Goal: Information Seeking & Learning: Learn about a topic

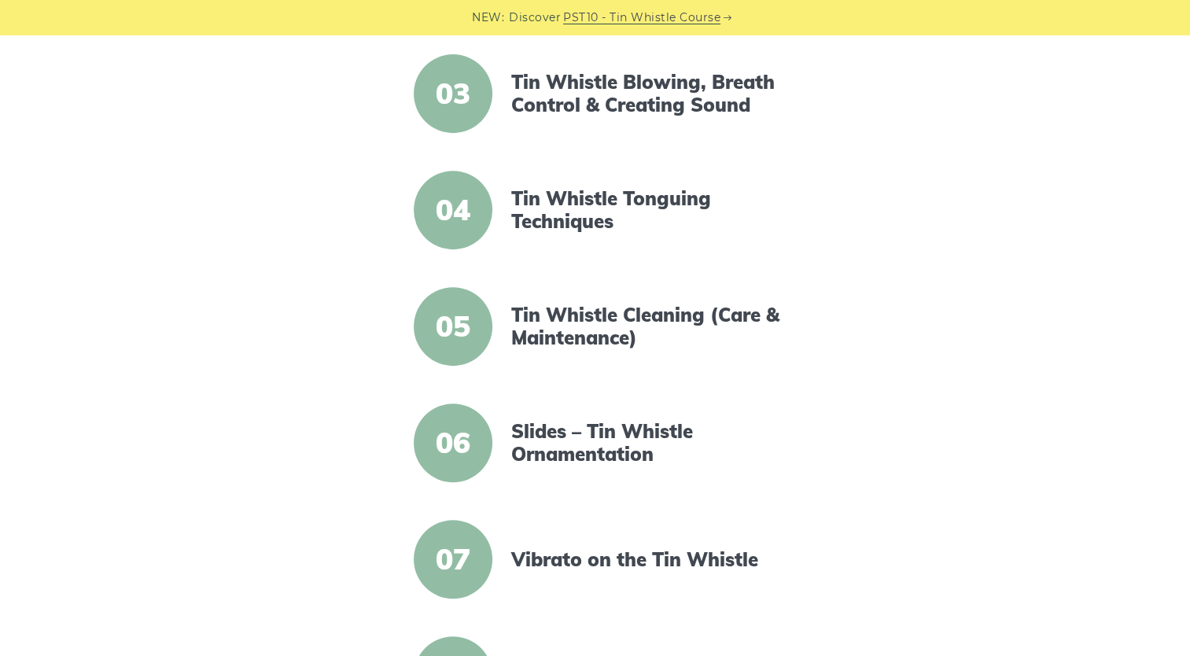
scroll to position [393, 0]
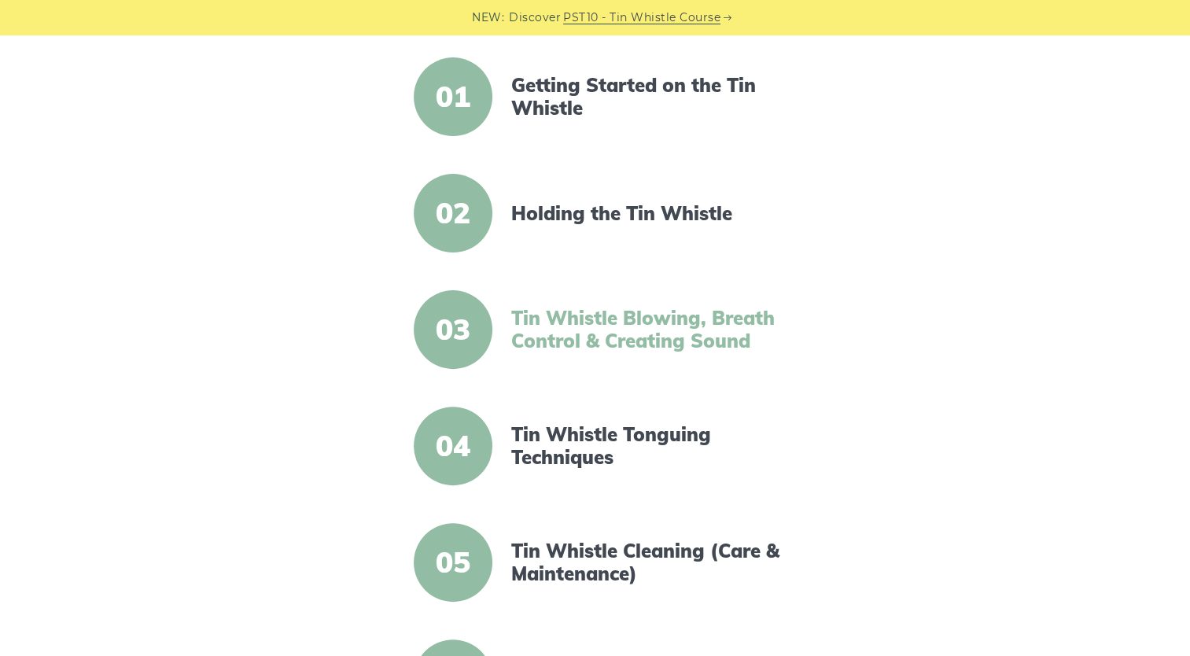
click at [600, 335] on link "Tin Whistle Blowing, Breath Control & Creating Sound" at bounding box center [646, 330] width 271 height 46
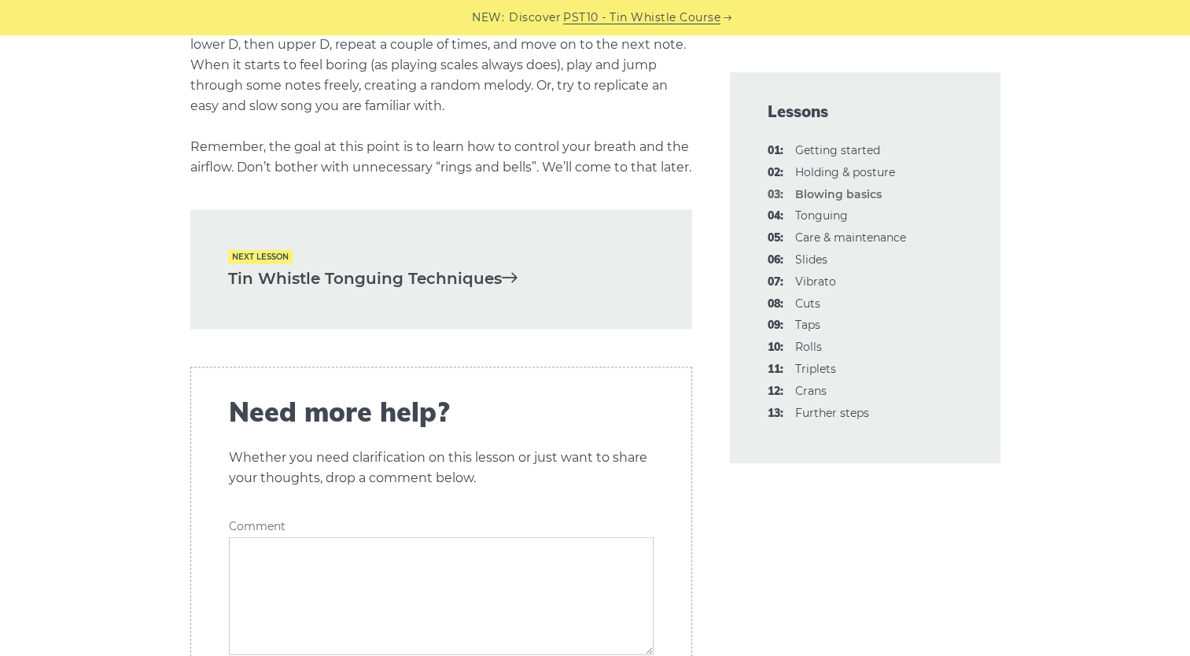
scroll to position [3224, 0]
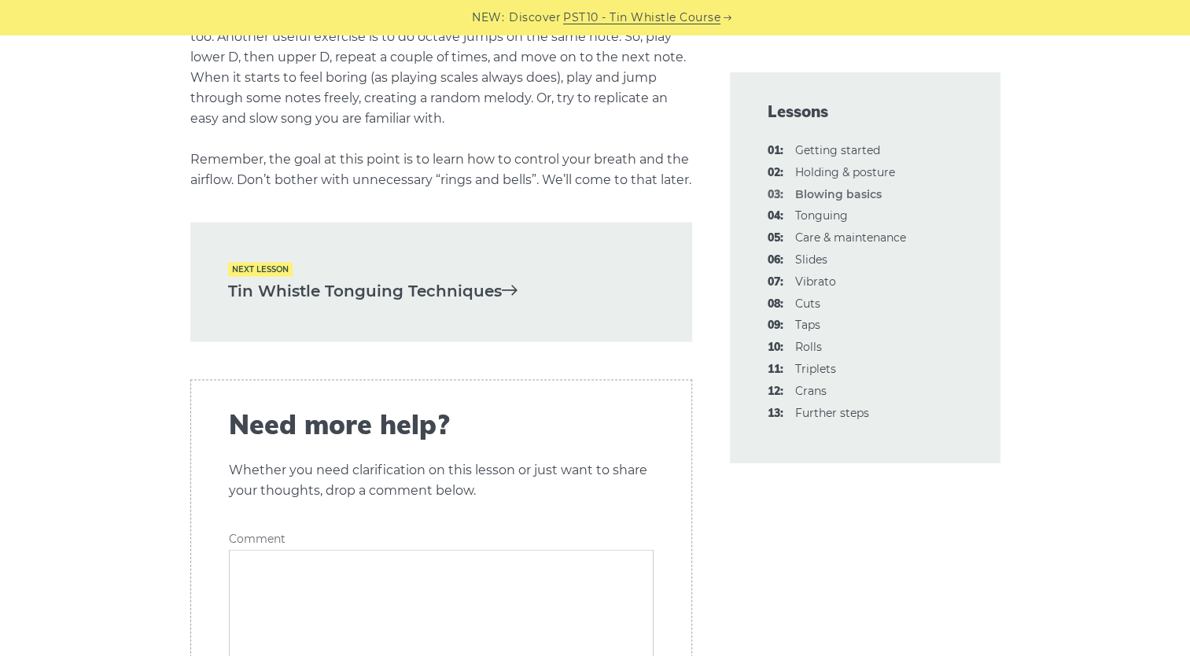
click at [511, 297] on icon at bounding box center [510, 290] width 16 height 16
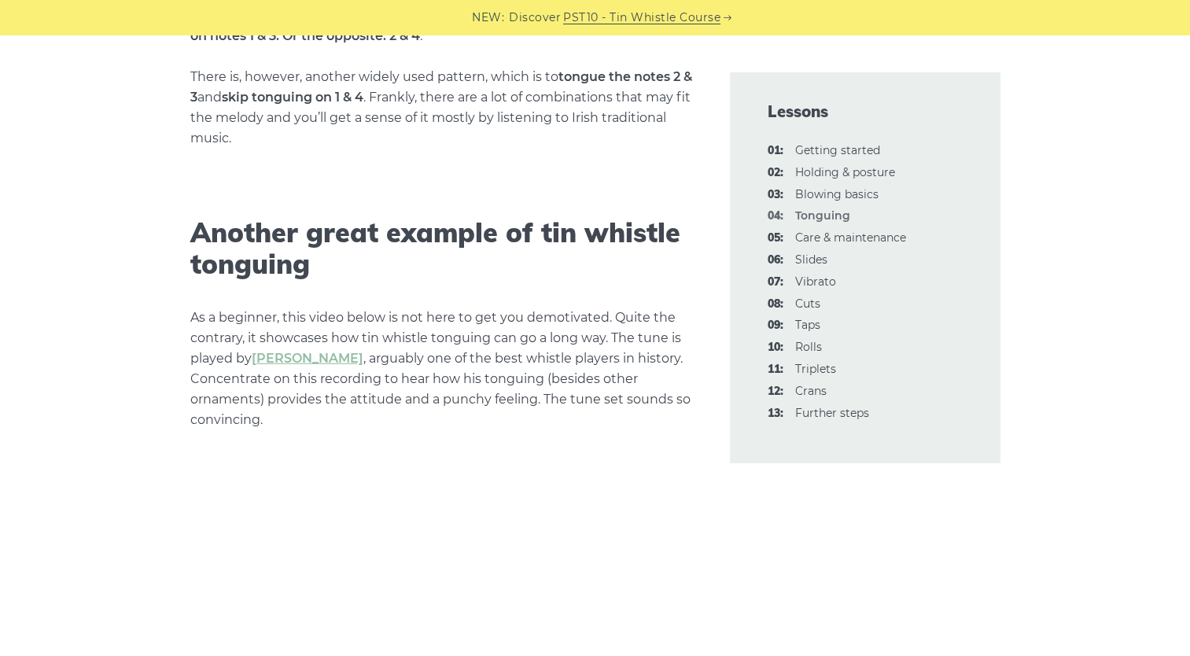
scroll to position [4483, 0]
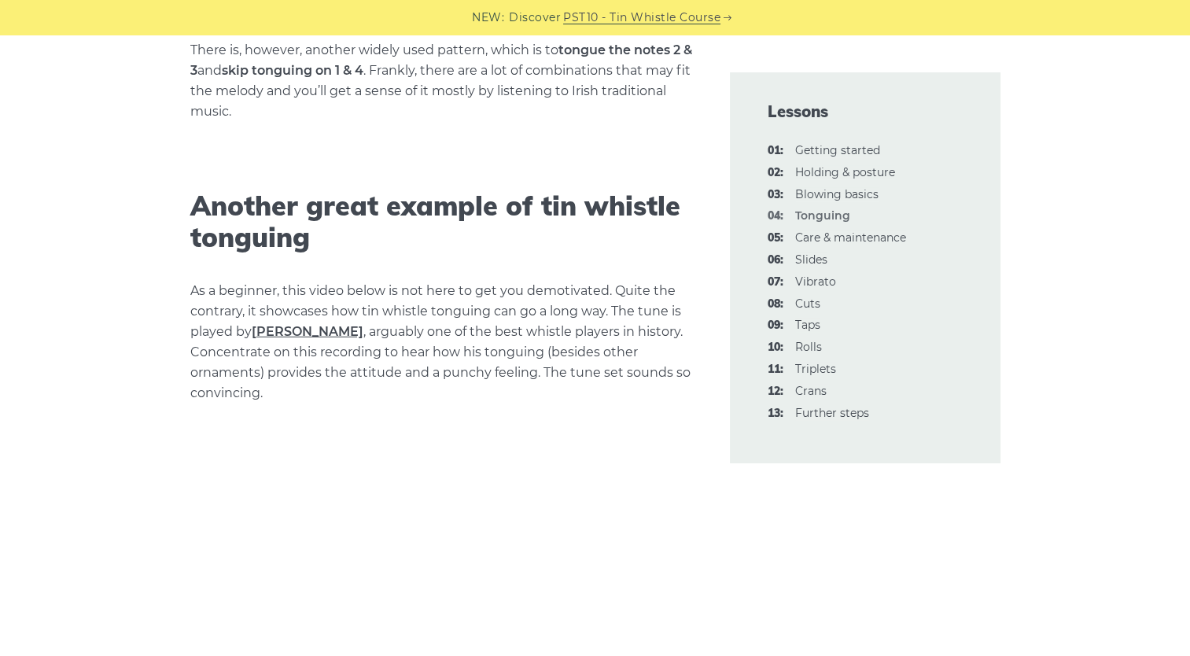
click at [300, 332] on link "Brian Finnegan" at bounding box center [308, 331] width 112 height 15
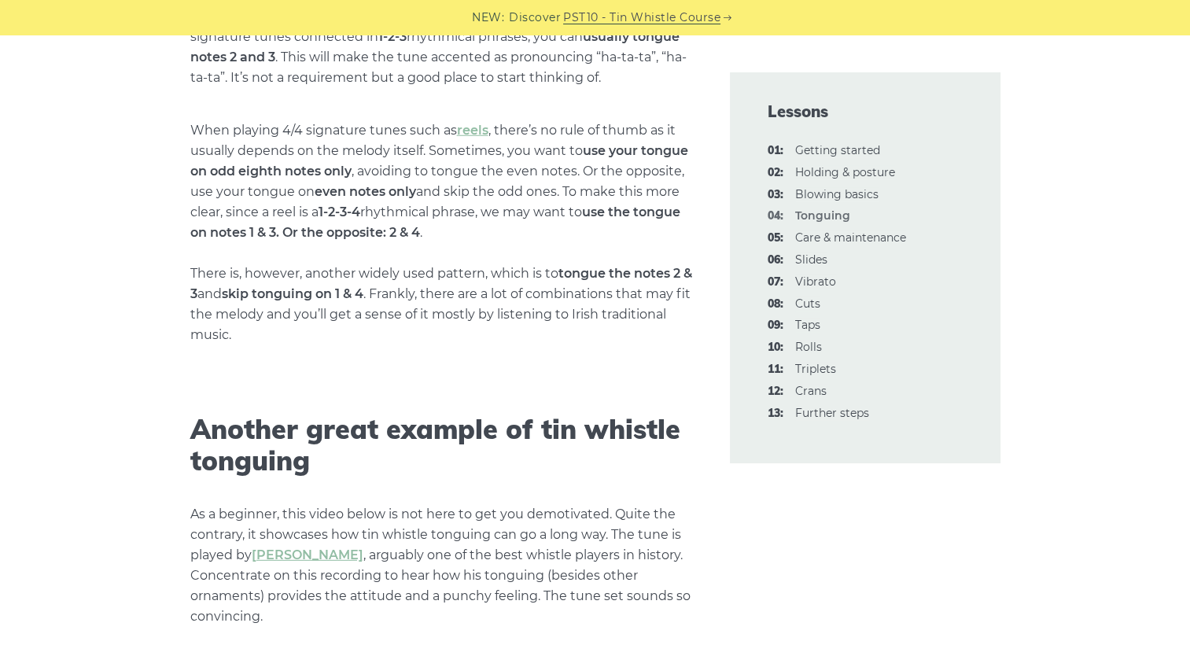
scroll to position [4168, 0]
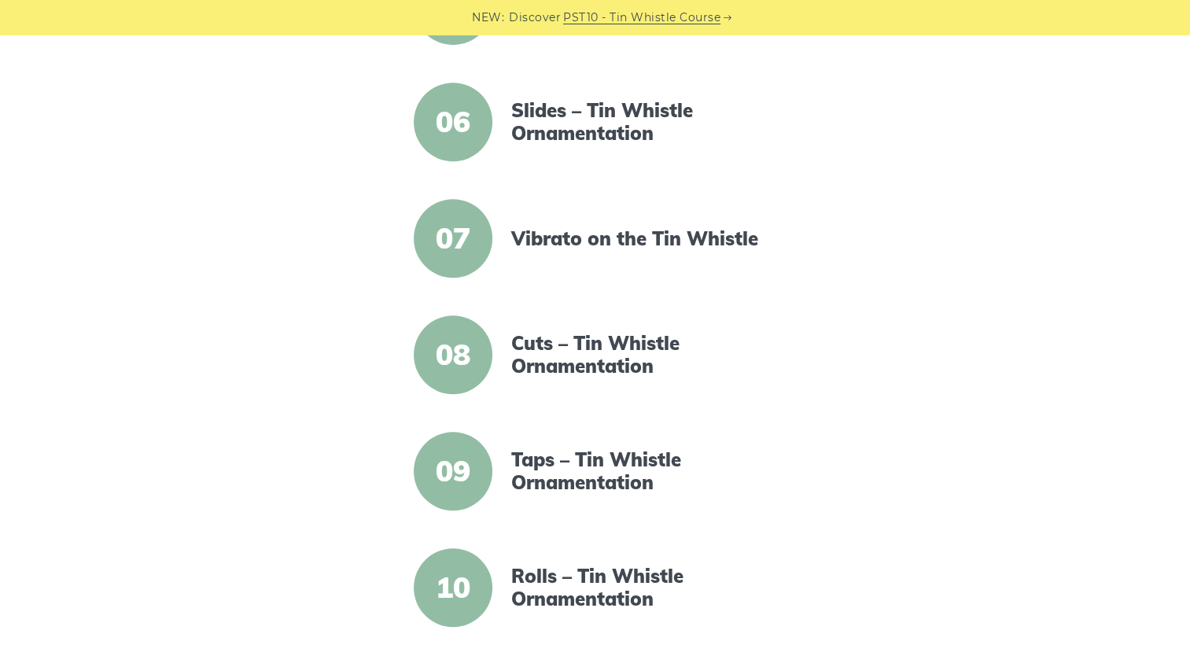
scroll to position [865, 0]
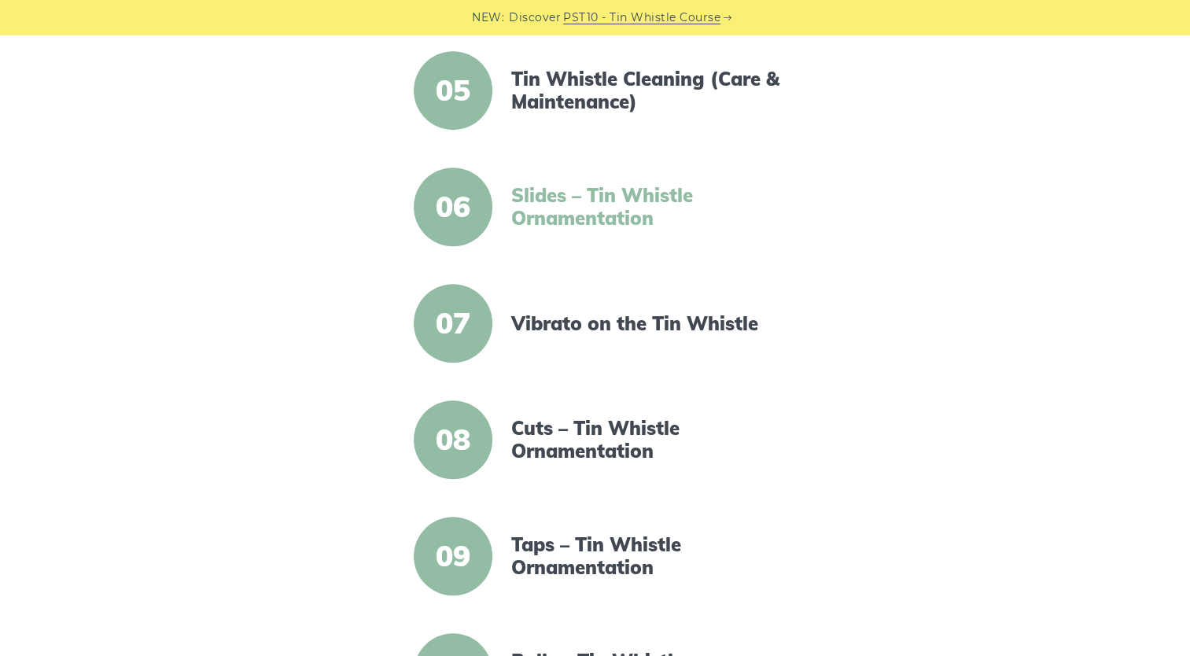
click at [554, 220] on link "Slides – Tin Whistle Ornamentation" at bounding box center [646, 207] width 271 height 46
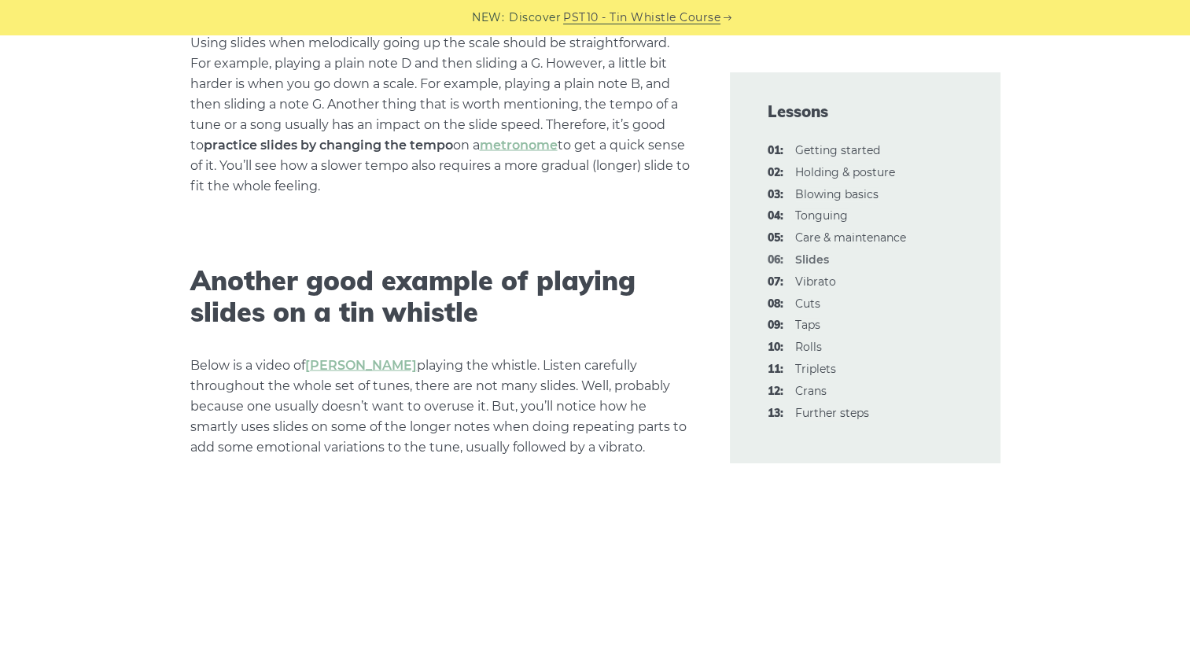
scroll to position [2988, 0]
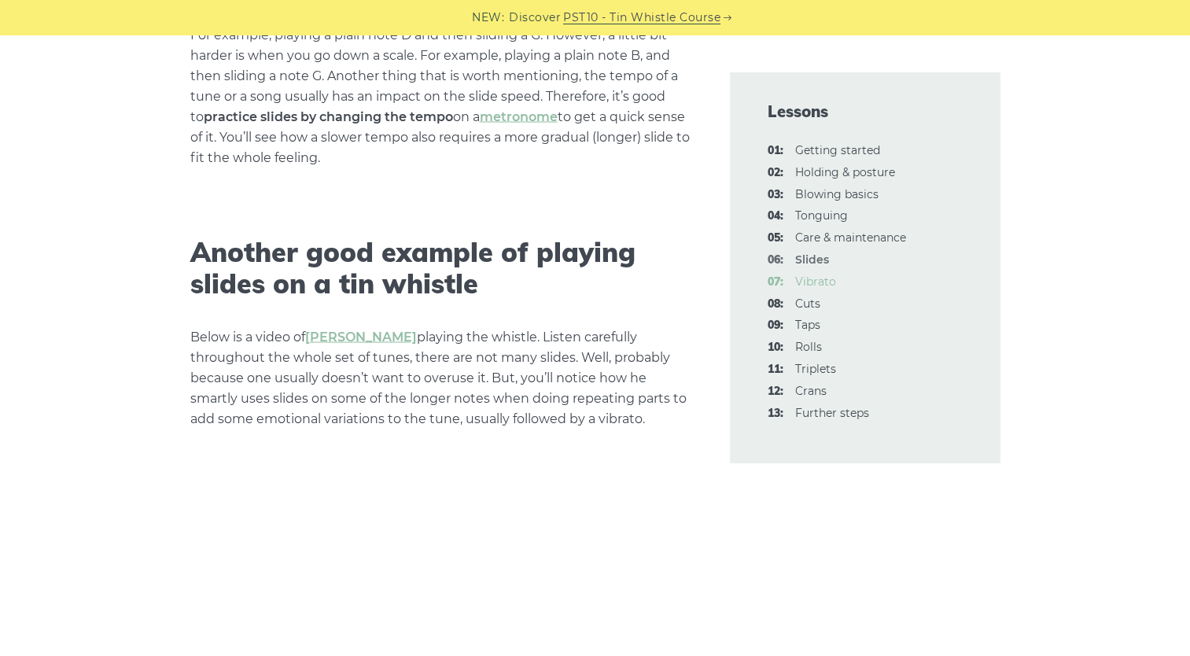
click at [805, 280] on link "07: Vibrato" at bounding box center [815, 281] width 41 height 14
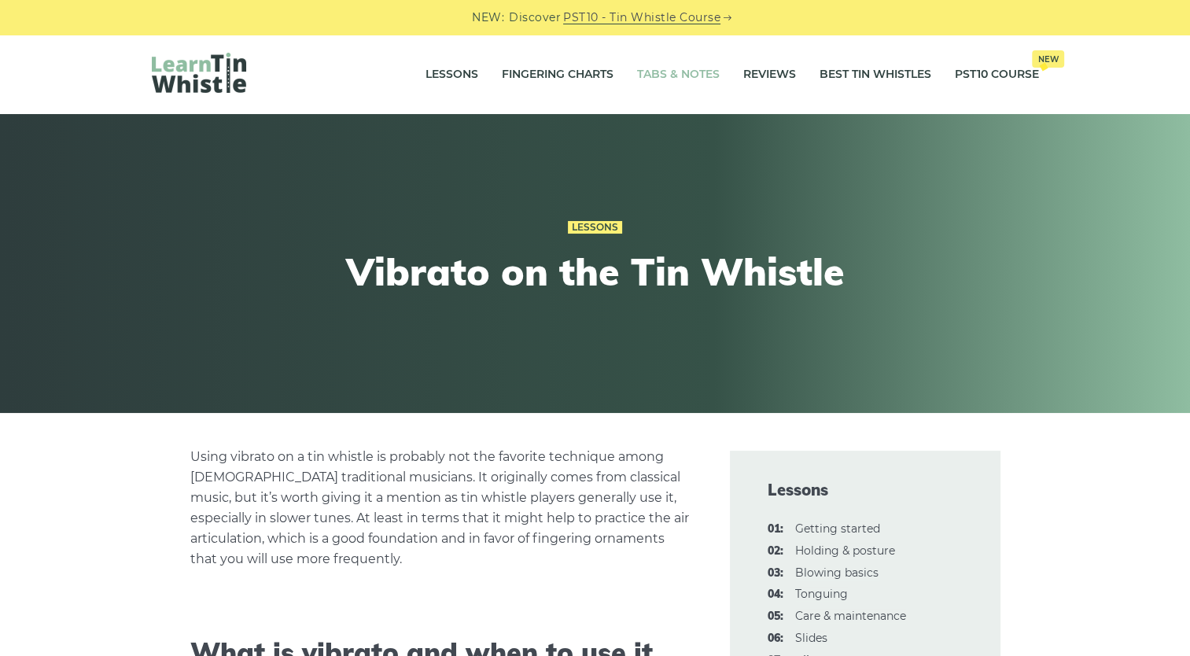
click at [670, 70] on link "Tabs & Notes" at bounding box center [678, 74] width 83 height 39
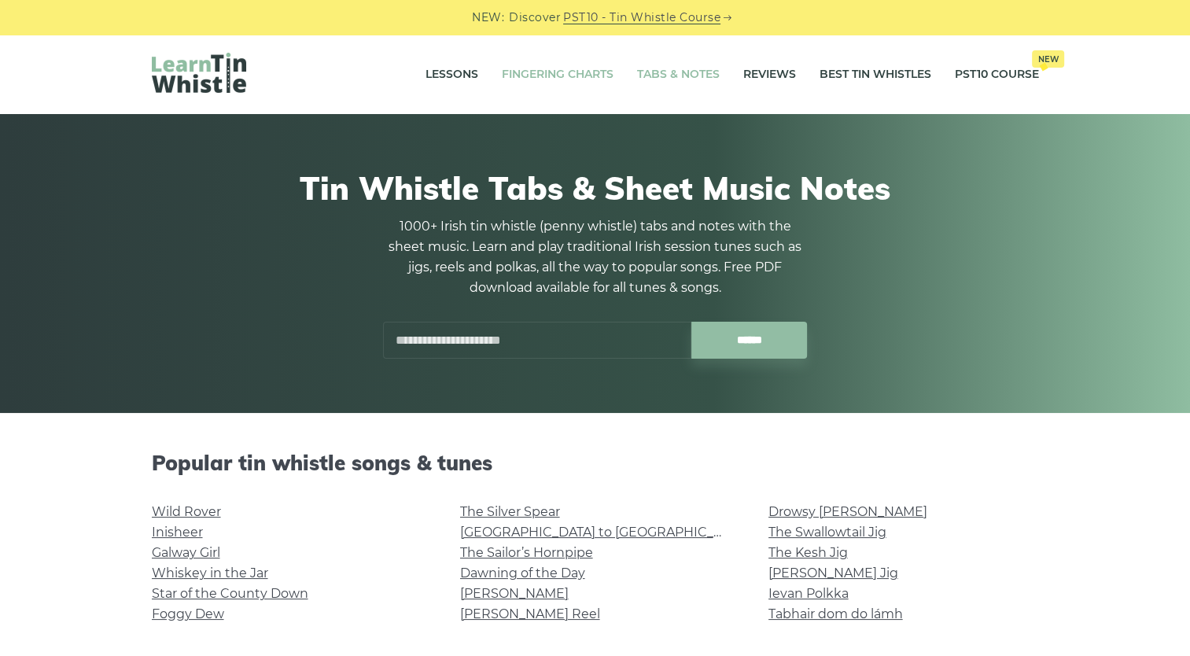
click at [539, 75] on link "Fingering Charts" at bounding box center [558, 74] width 112 height 39
click at [539, 568] on link "Dawning of the Day" at bounding box center [522, 572] width 125 height 15
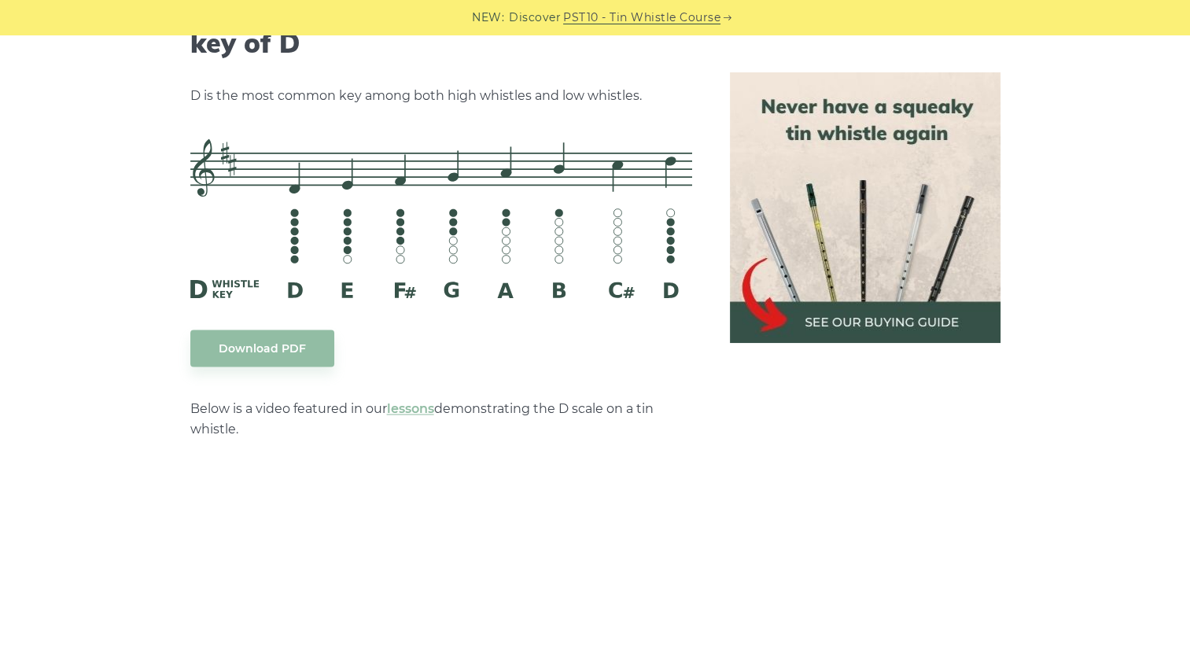
scroll to position [2281, 0]
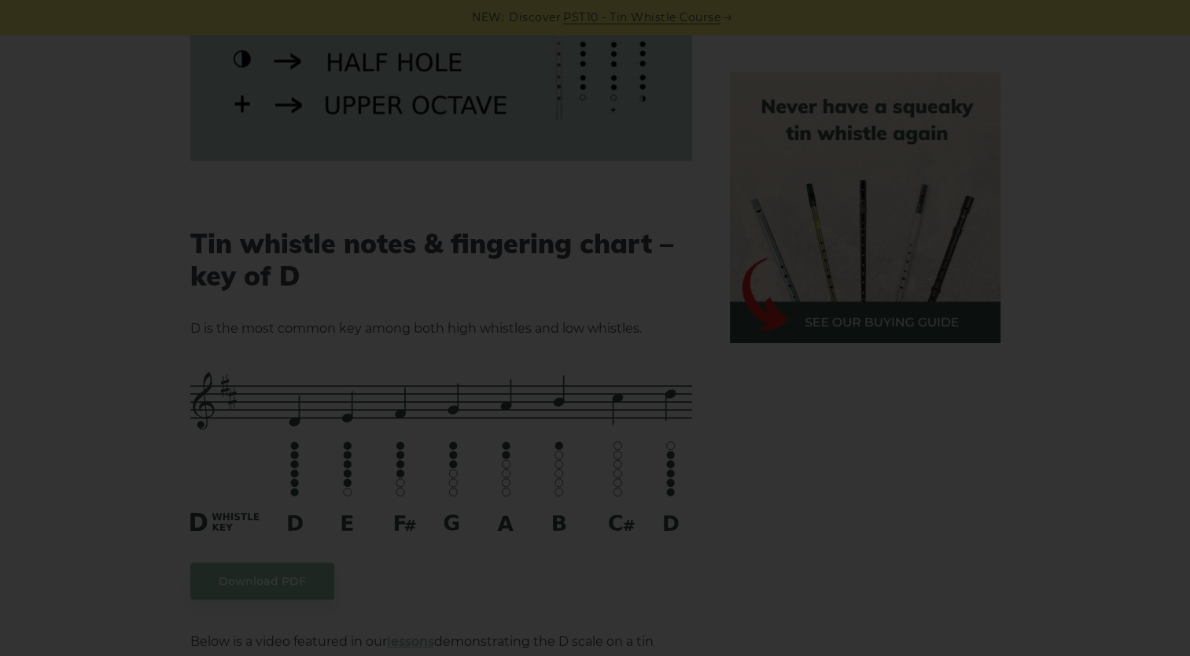
click at [919, 486] on div "×" at bounding box center [595, 328] width 1190 height 656
drag, startPoint x: 973, startPoint y: 523, endPoint x: 968, endPoint y: 149, distance: 373.6
click at [972, 519] on div "×" at bounding box center [595, 328] width 1190 height 656
drag, startPoint x: 1184, startPoint y: 83, endPoint x: 1085, endPoint y: 70, distance: 99.2
click at [1182, 83] on div "×" at bounding box center [595, 328] width 1190 height 656
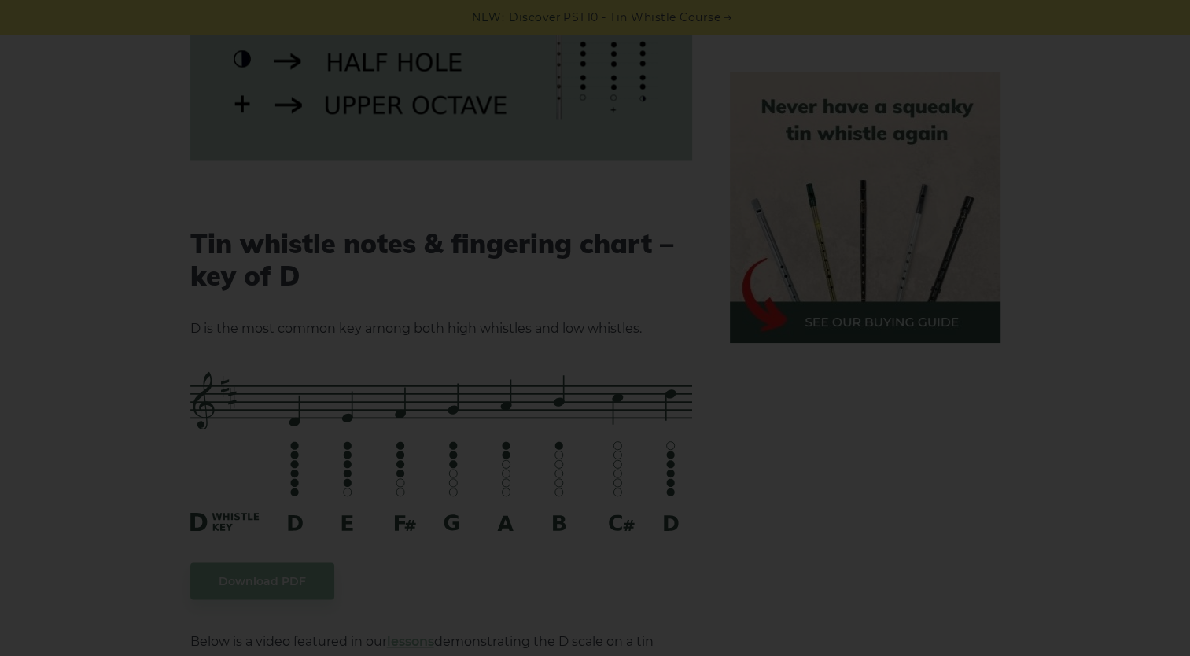
click at [1085, 70] on div "×" at bounding box center [595, 328] width 1190 height 656
drag, startPoint x: 1114, startPoint y: 161, endPoint x: 1100, endPoint y: 160, distance: 13.4
click at [1109, 165] on div "×" at bounding box center [595, 328] width 1190 height 656
click at [801, 515] on div "×" at bounding box center [595, 328] width 1190 height 656
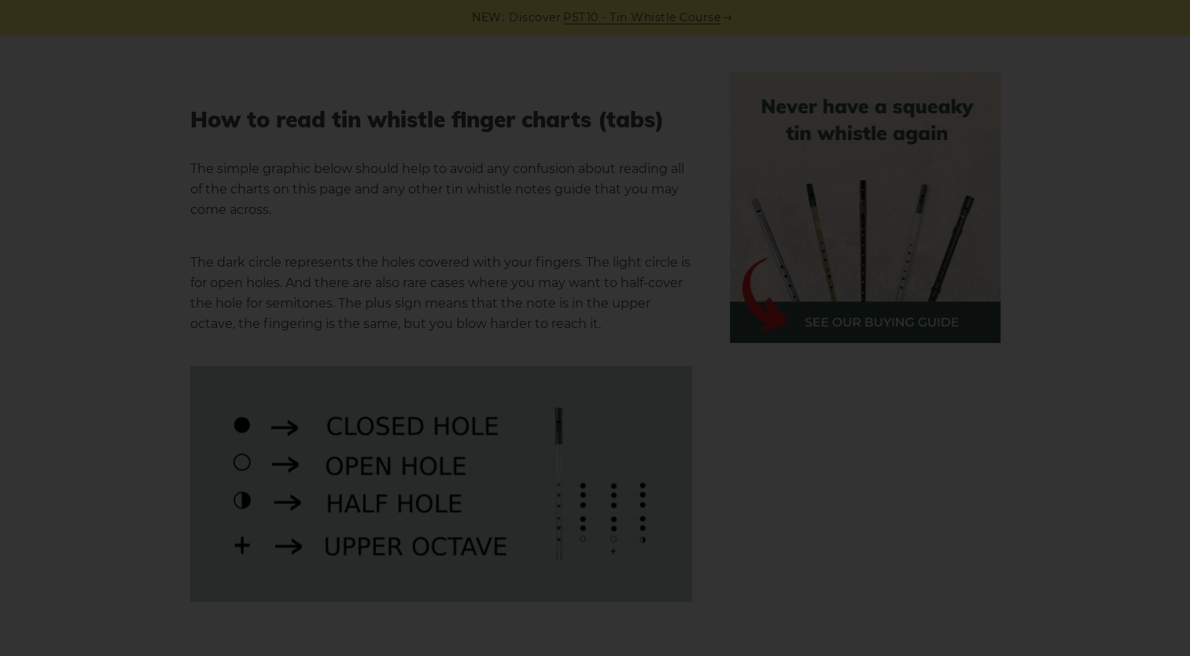
scroll to position [1887, 0]
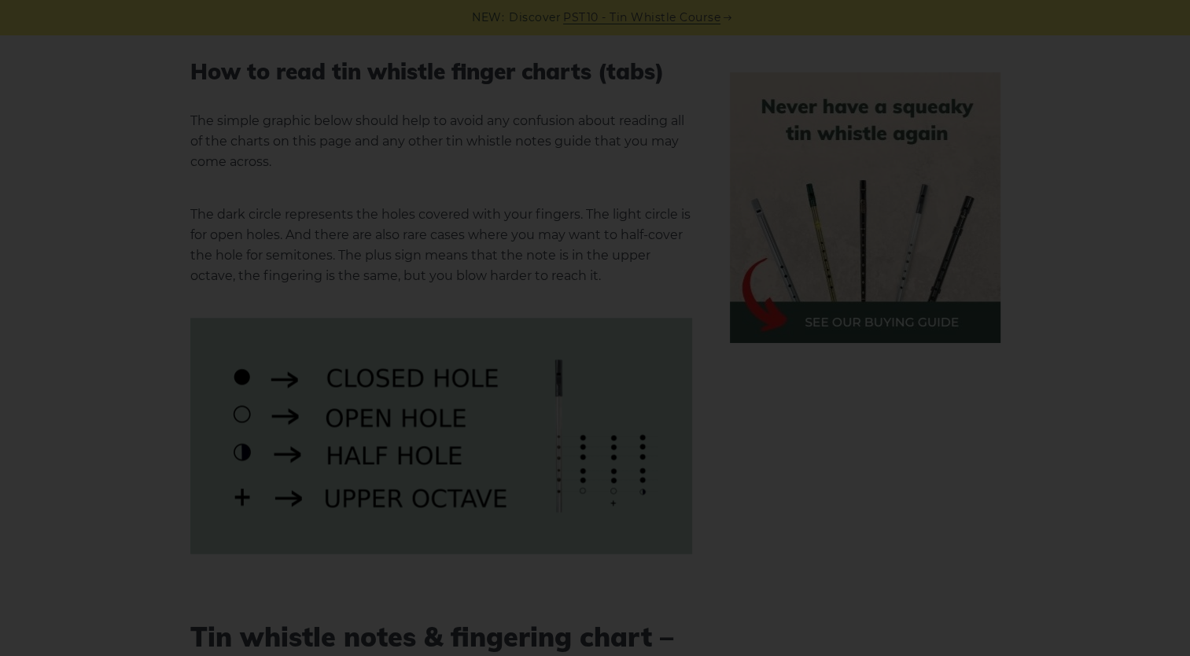
click at [786, 517] on div "×" at bounding box center [595, 328] width 1190 height 656
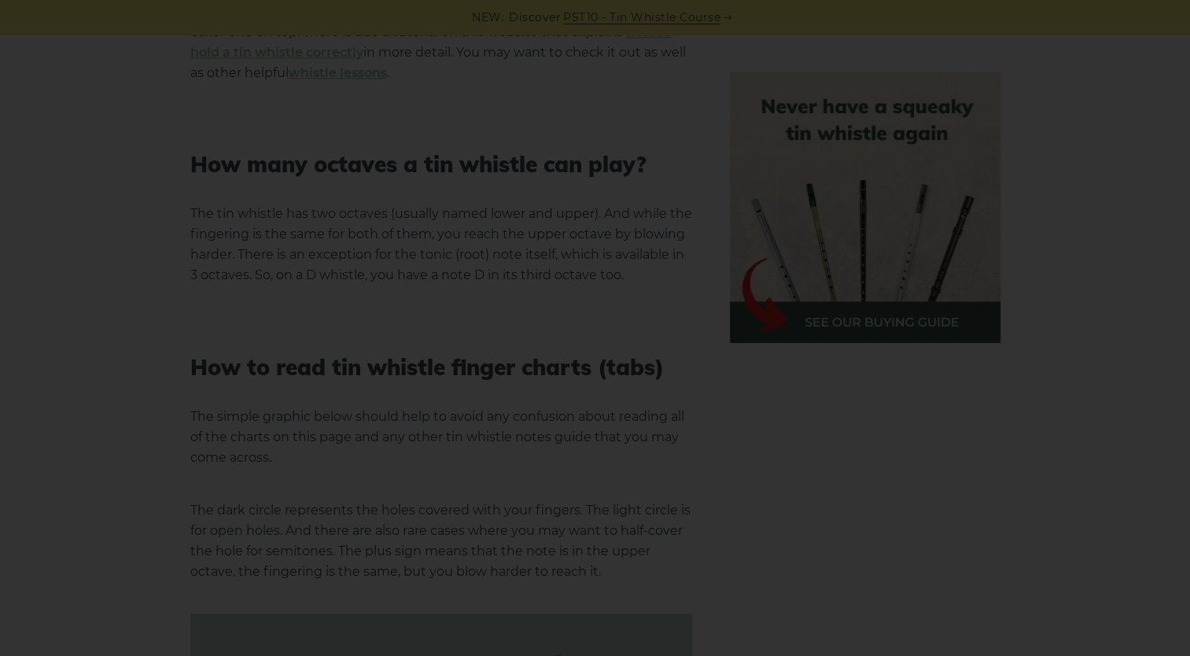
scroll to position [1573, 0]
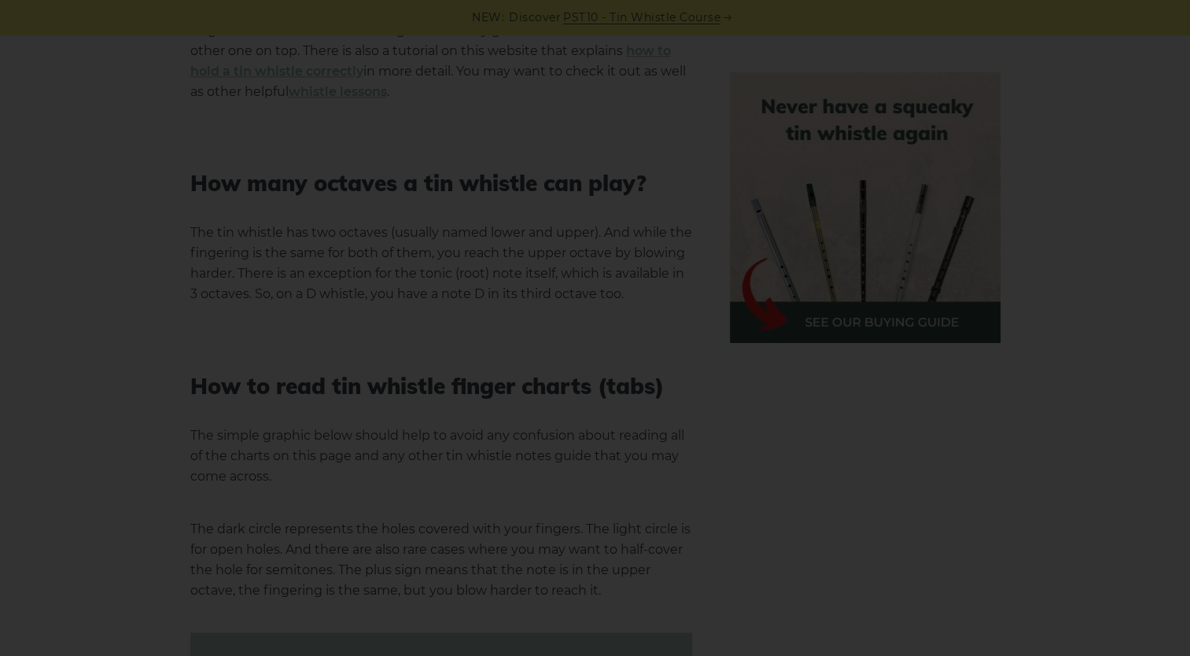
click at [1022, 411] on div "×" at bounding box center [595, 328] width 1190 height 656
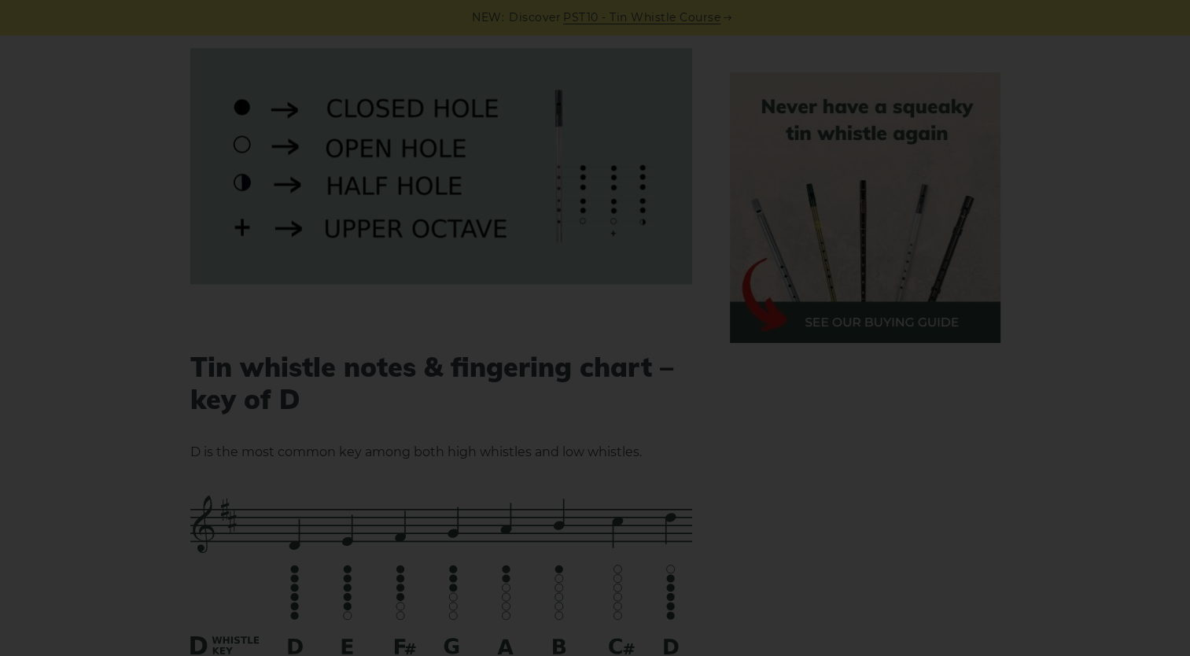
scroll to position [2281, 0]
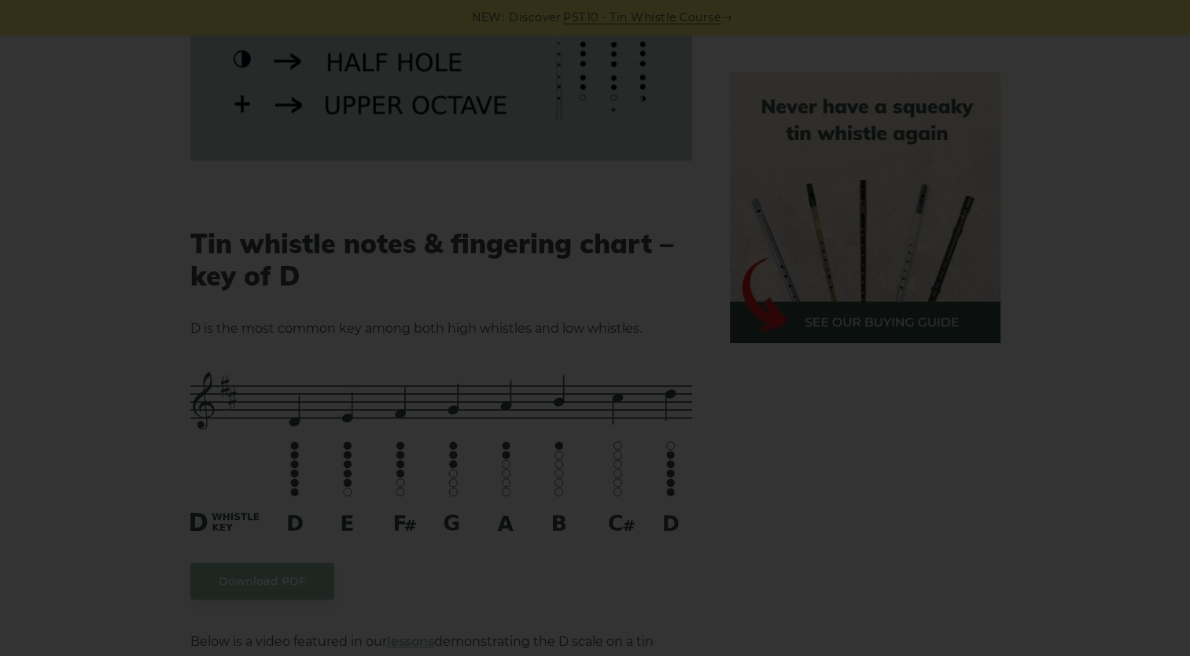
drag, startPoint x: 1011, startPoint y: 402, endPoint x: 815, endPoint y: 454, distance: 202.6
click at [815, 454] on div "×" at bounding box center [595, 328] width 1190 height 656
click at [934, 420] on div "×" at bounding box center [595, 328] width 1190 height 656
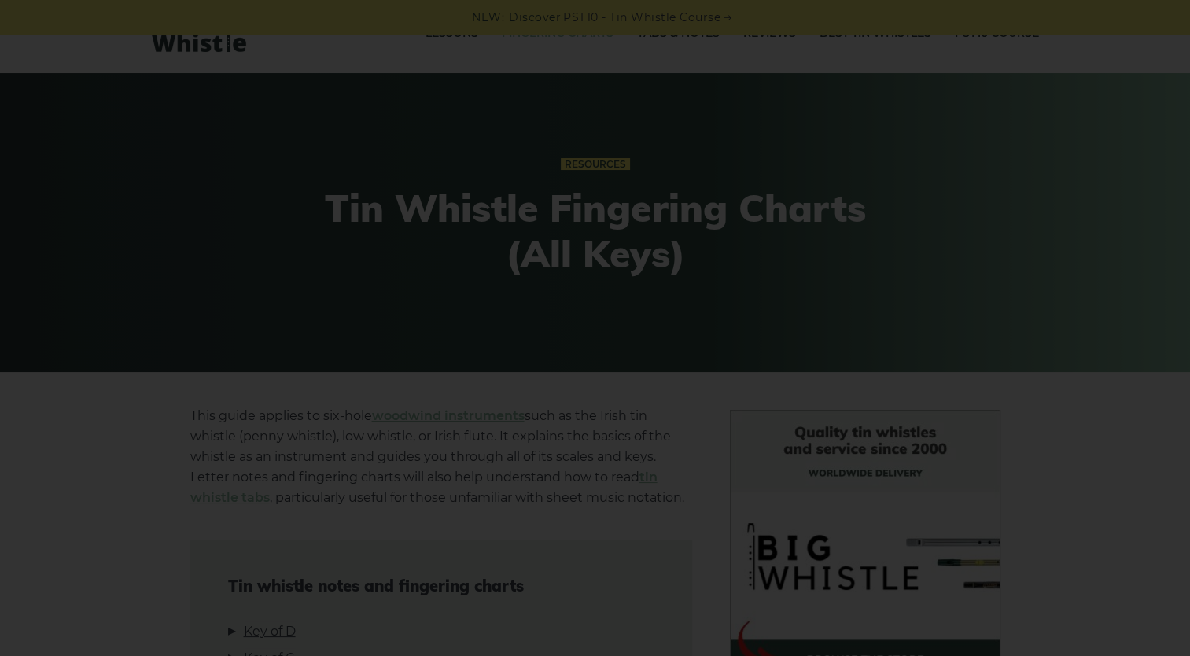
scroll to position [0, 0]
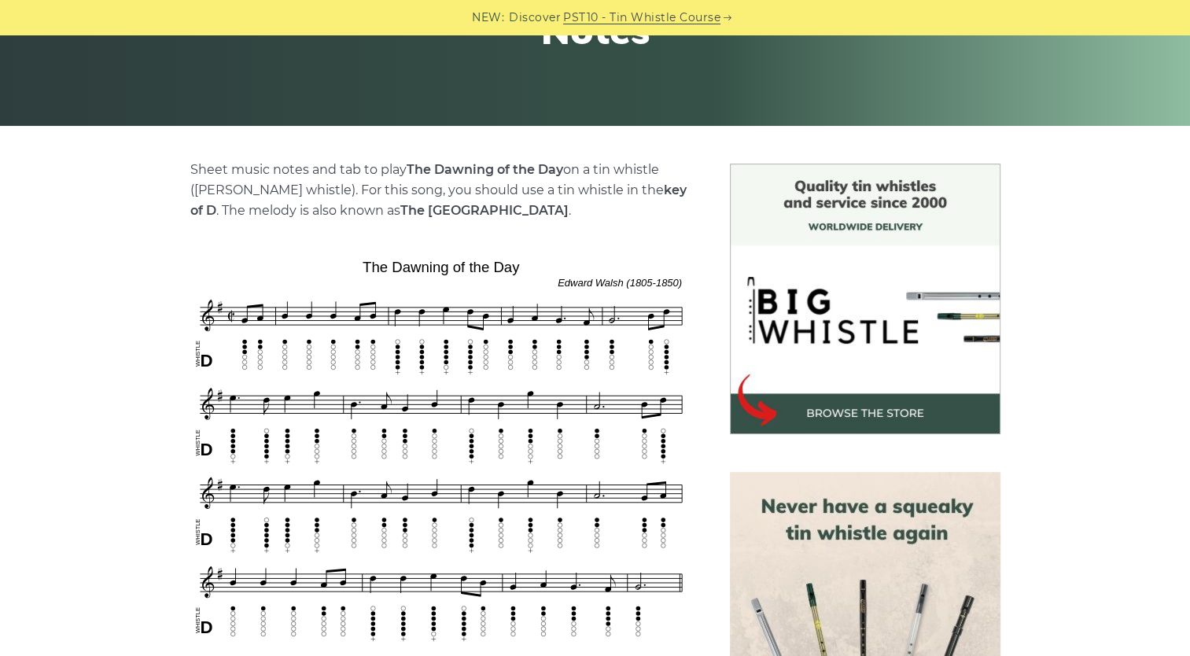
scroll to position [315, 0]
